Goal: Information Seeking & Learning: Learn about a topic

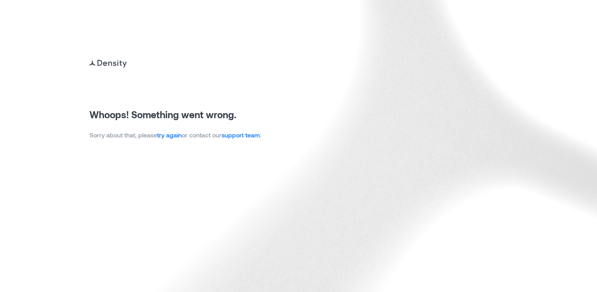
click at [172, 138] on link "try again" at bounding box center [169, 134] width 25 height 7
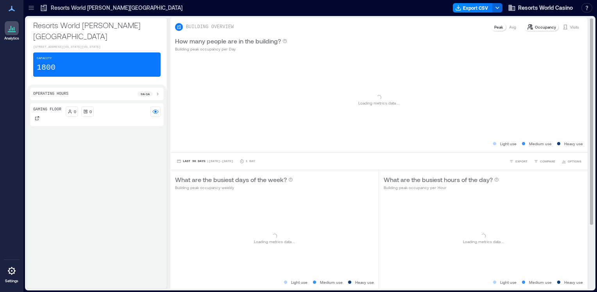
click at [570, 27] on p "Visits" at bounding box center [574, 27] width 9 height 6
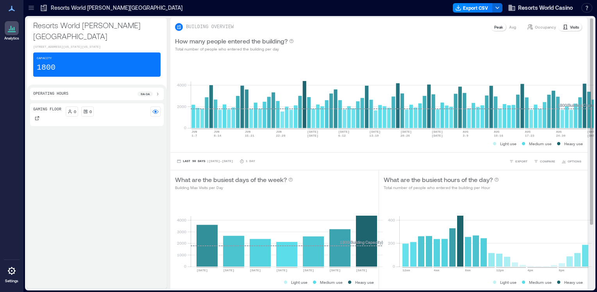
click at [329, 284] on div "Light use Medium use Heavy use" at bounding box center [274, 282] width 199 height 8
